Goal: Find specific page/section: Find specific page/section

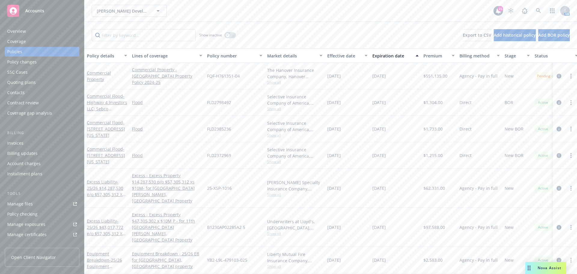
scroll to position [30, 0]
drag, startPoint x: 575, startPoint y: 96, endPoint x: 507, endPoint y: 164, distance: 95.9
click at [507, 164] on div "New BOR" at bounding box center [517, 155] width 30 height 26
